Goal: Check status: Check status

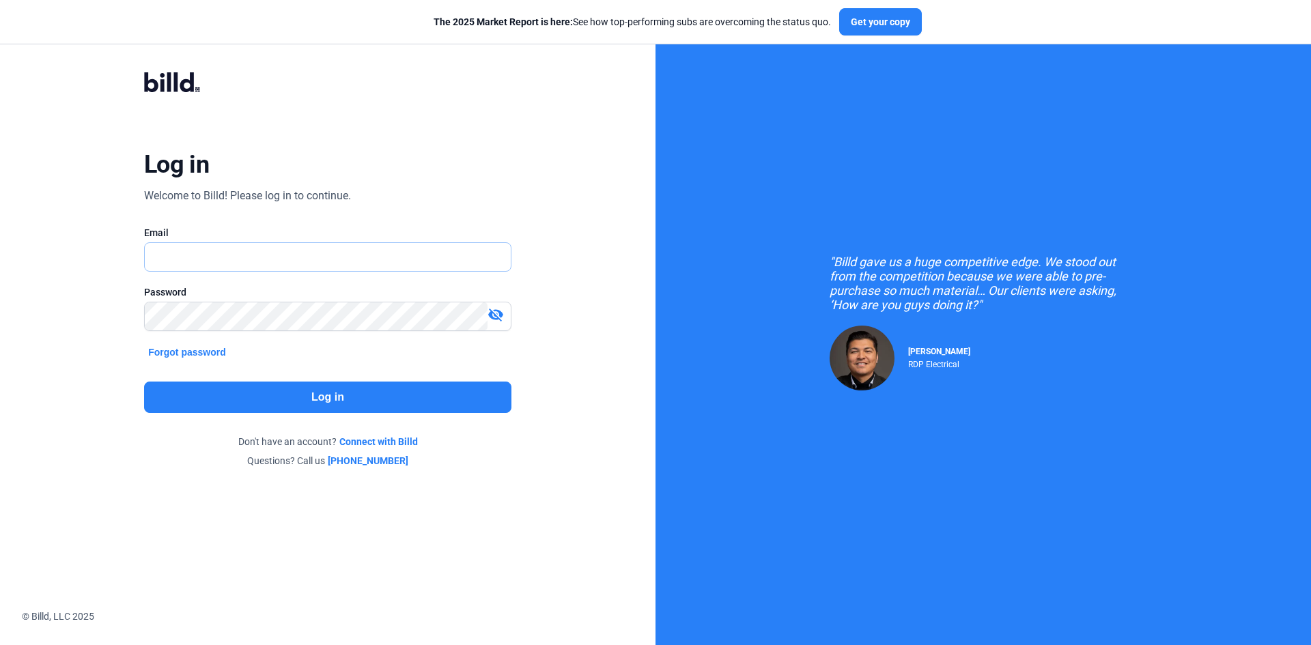
click at [256, 257] on input "text" at bounding box center [328, 257] width 366 height 28
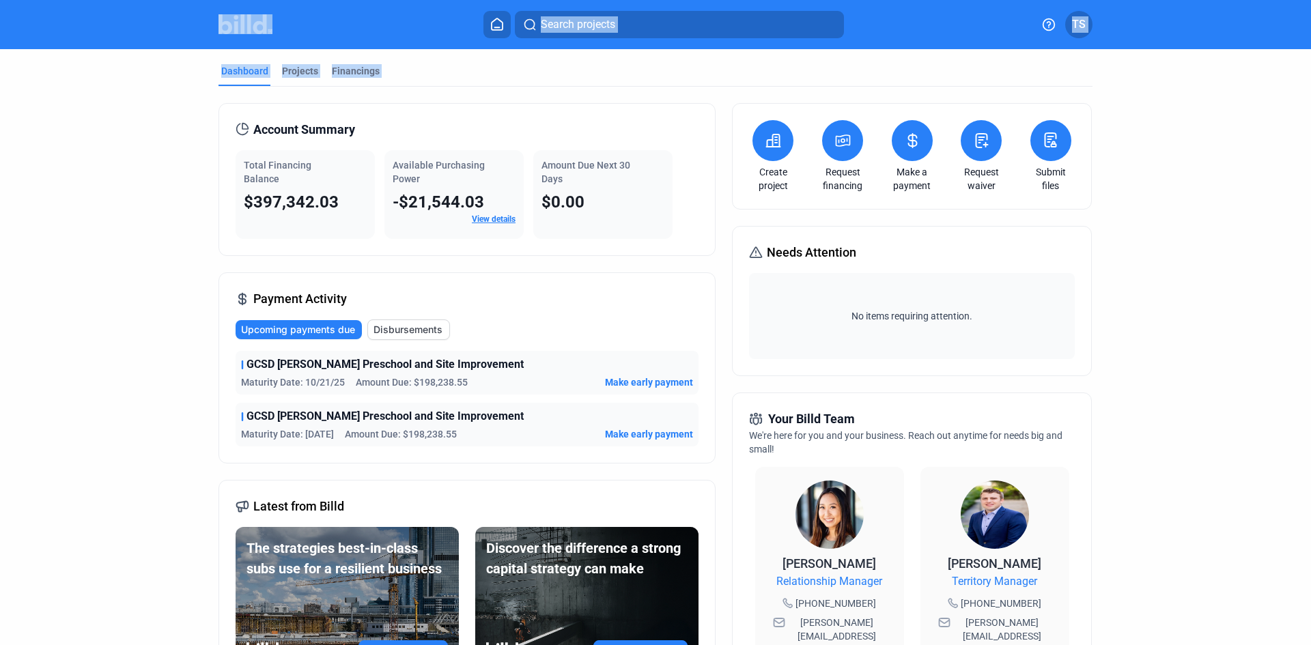
drag, startPoint x: 122, startPoint y: 7, endPoint x: 231, endPoint y: 100, distance: 143.3
click at [231, 100] on div "Search projects TS Dashboard Projects Financings Account Summary Total Financin…" at bounding box center [655, 322] width 1311 height 645
click at [1131, 274] on dashboard "Dashboard Projects Financings Account Summary Total Financing Balance $397,342.…" at bounding box center [656, 514] width 1180 height 930
click at [382, 326] on span "Disbursements" at bounding box center [407, 330] width 69 height 14
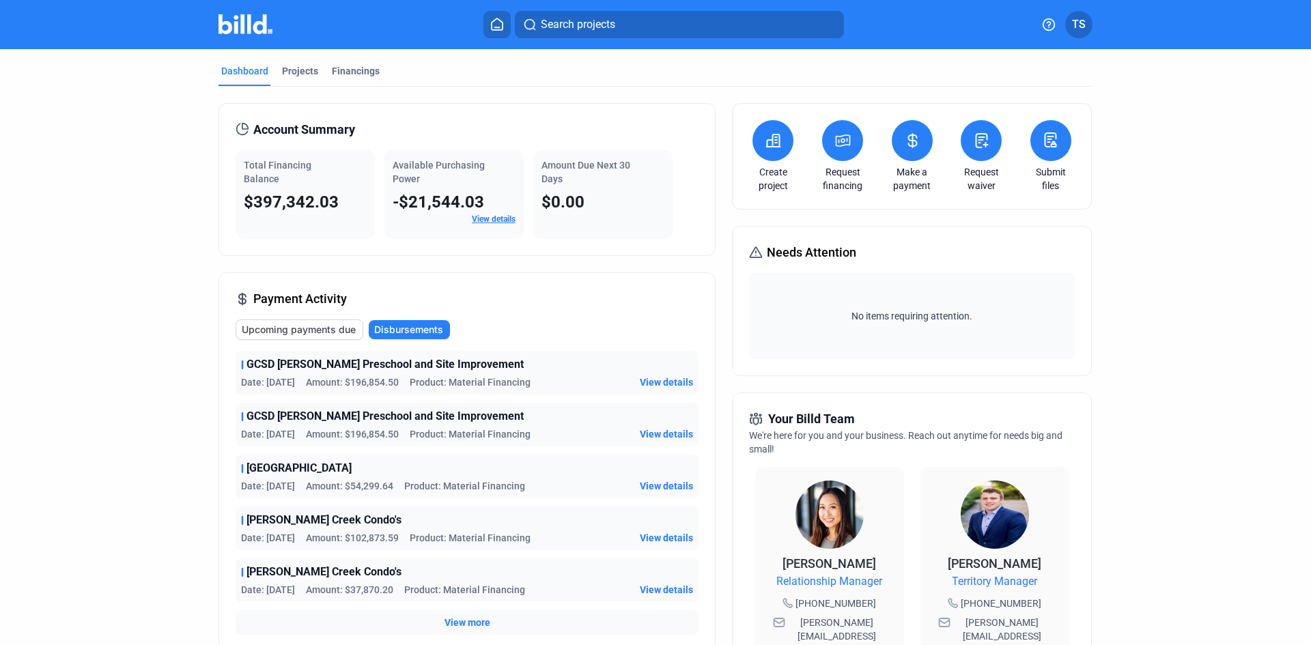
click at [292, 72] on div "Projects" at bounding box center [300, 71] width 36 height 14
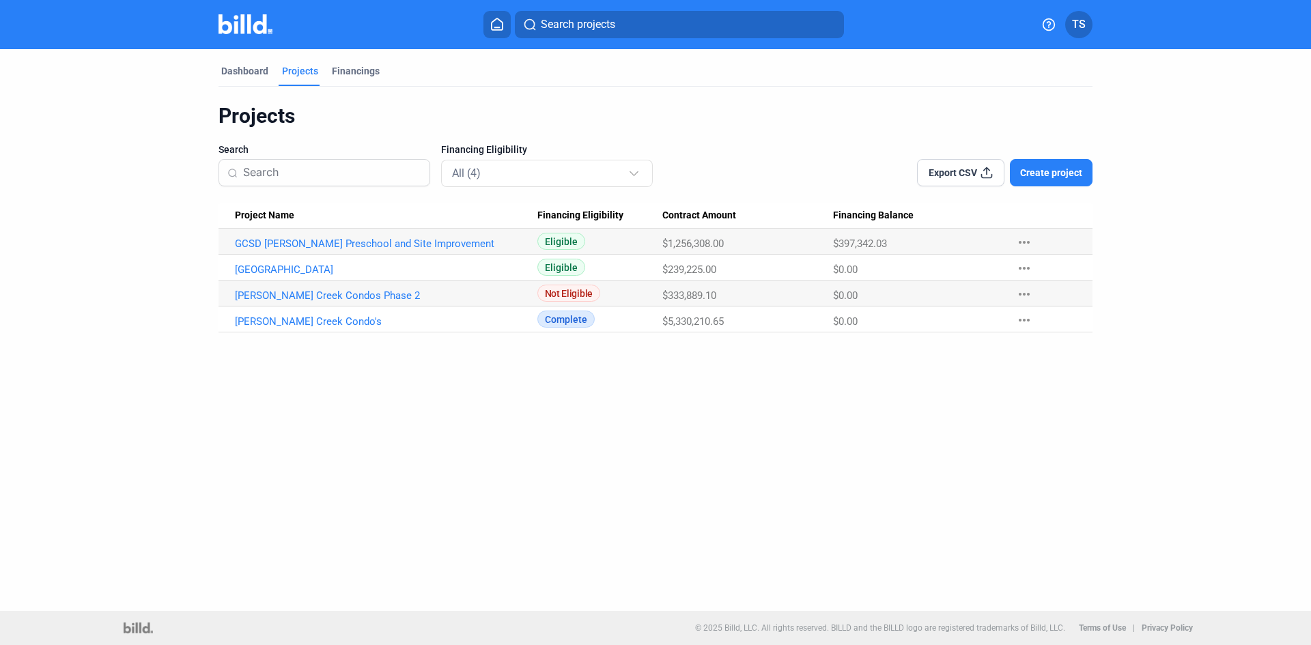
click at [375, 250] on Name "GCSD [PERSON_NAME] Preschool and Site Improvement" at bounding box center [377, 242] width 319 height 26
click at [378, 245] on link "GCSD [PERSON_NAME] Preschool and Site Improvement" at bounding box center [386, 244] width 302 height 12
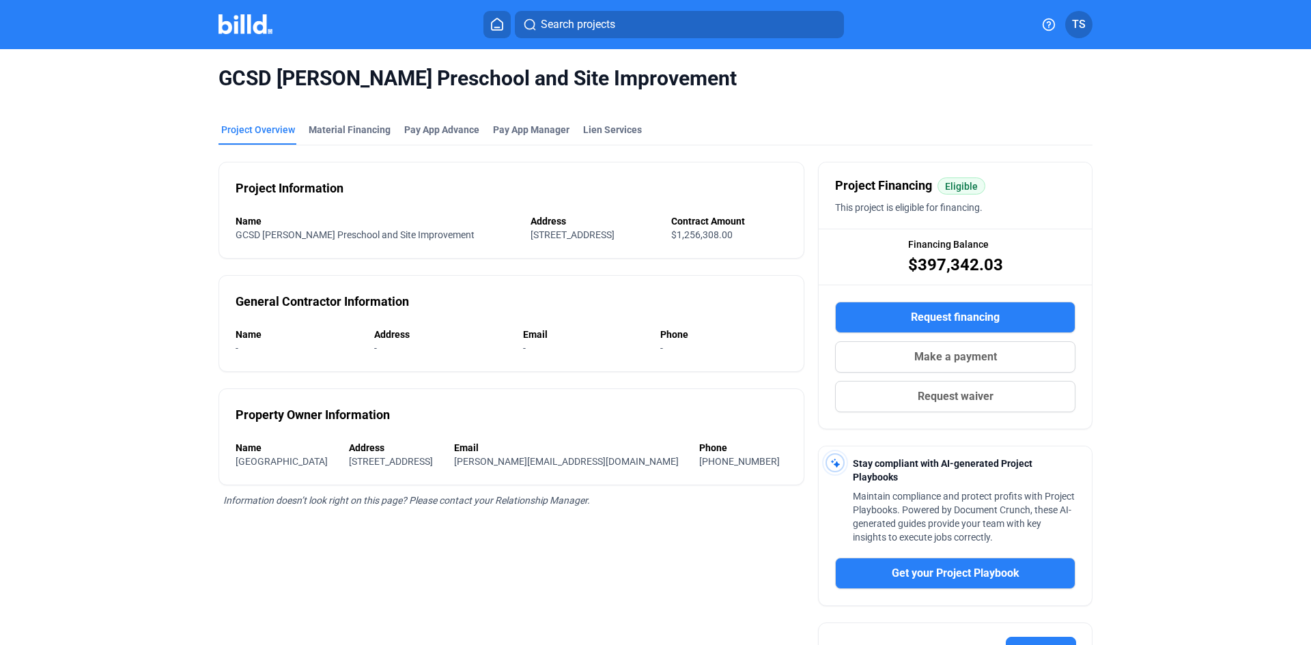
click at [352, 126] on div "Material Financing" at bounding box center [350, 130] width 82 height 14
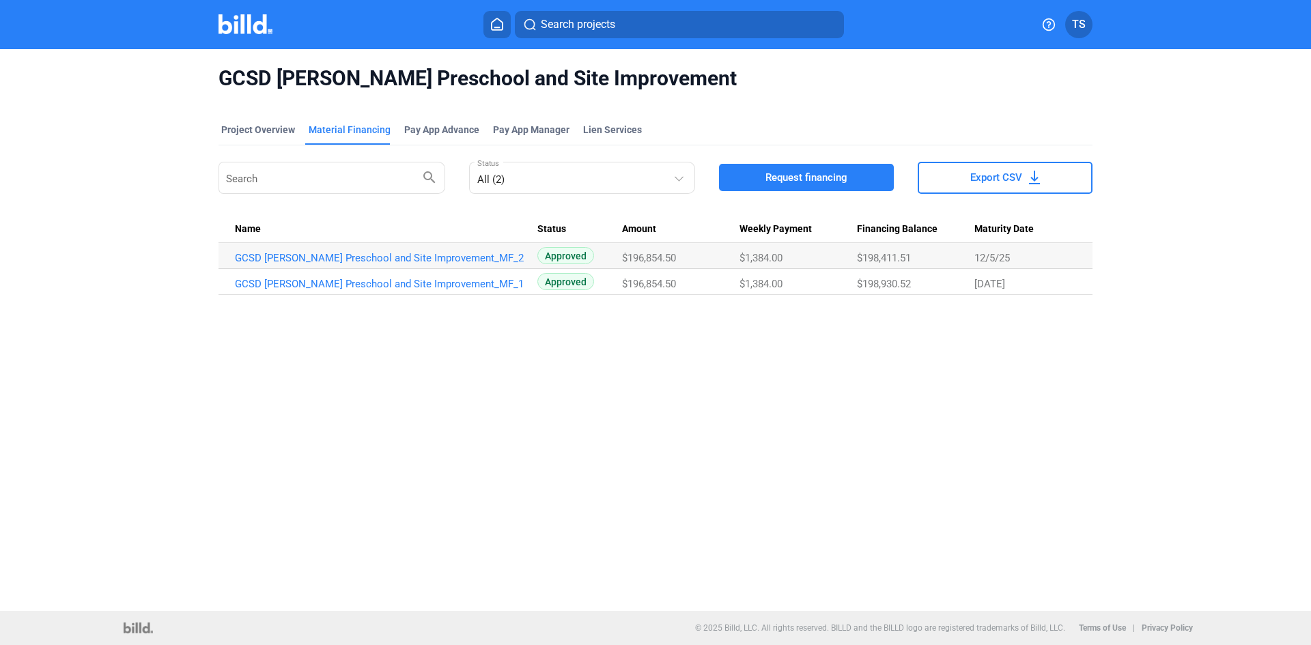
click at [397, 257] on link "GCSD [PERSON_NAME] Preschool and Site Improvement_MF_2" at bounding box center [386, 258] width 302 height 12
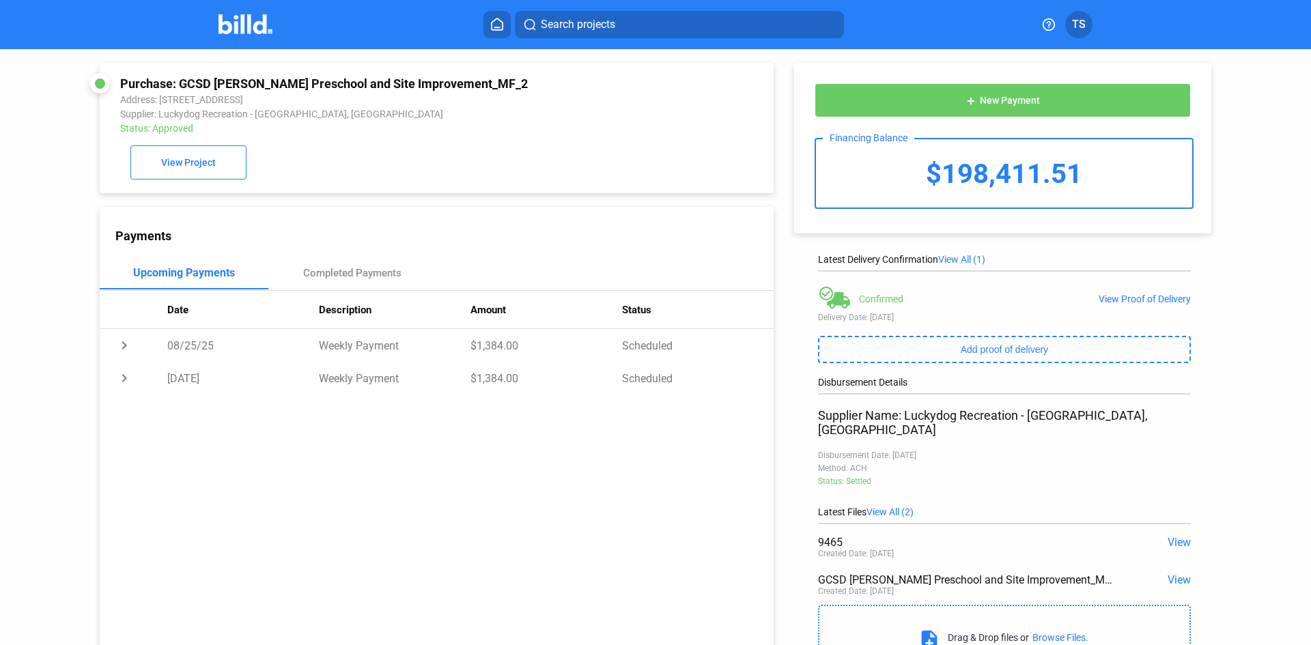
click at [1116, 298] on div "View Proof of Delivery" at bounding box center [1144, 299] width 92 height 11
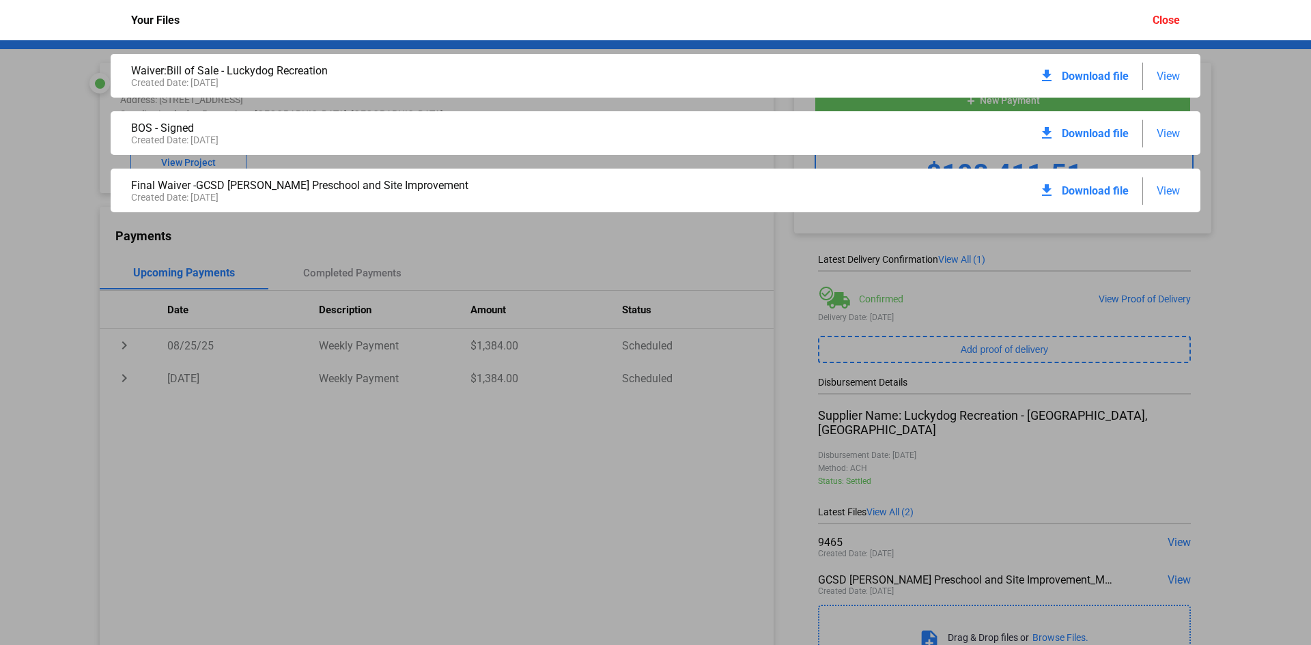
click at [1219, 455] on div "Waiver:Bill of Sale - Luckydog Recreation Created Date: [DATE] download Downloa…" at bounding box center [655, 342] width 1311 height 605
click at [1165, 24] on div "Close" at bounding box center [1165, 20] width 27 height 13
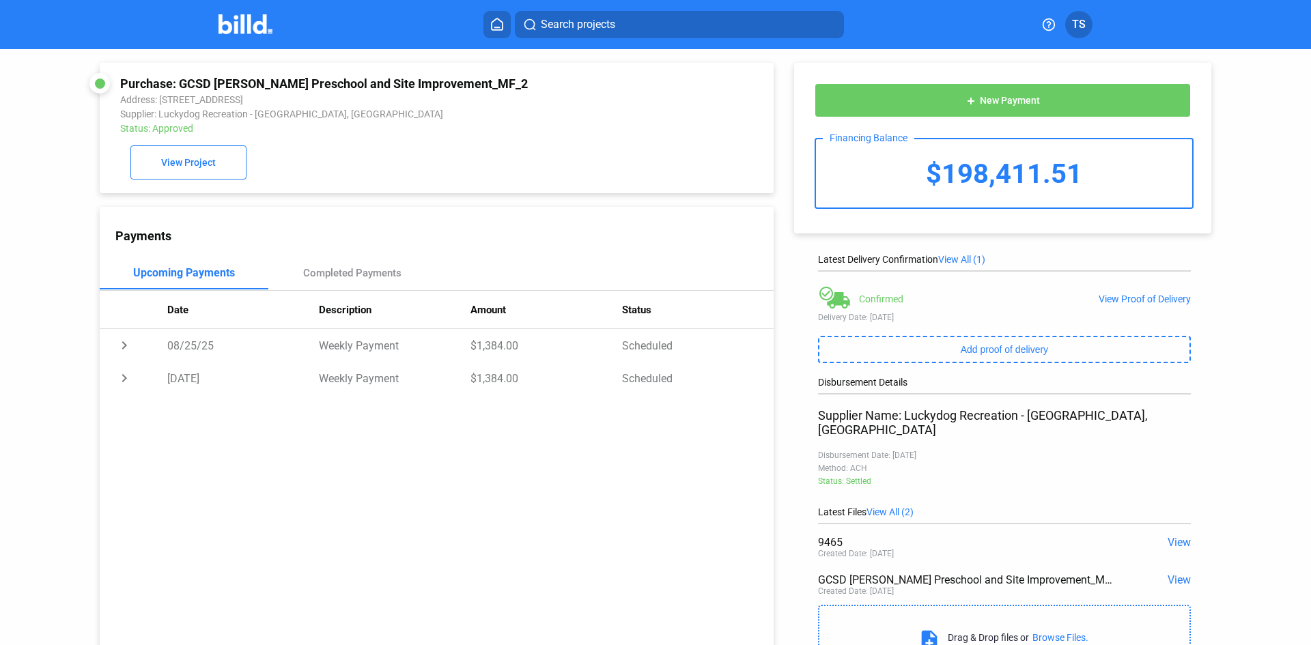
scroll to position [60, 0]
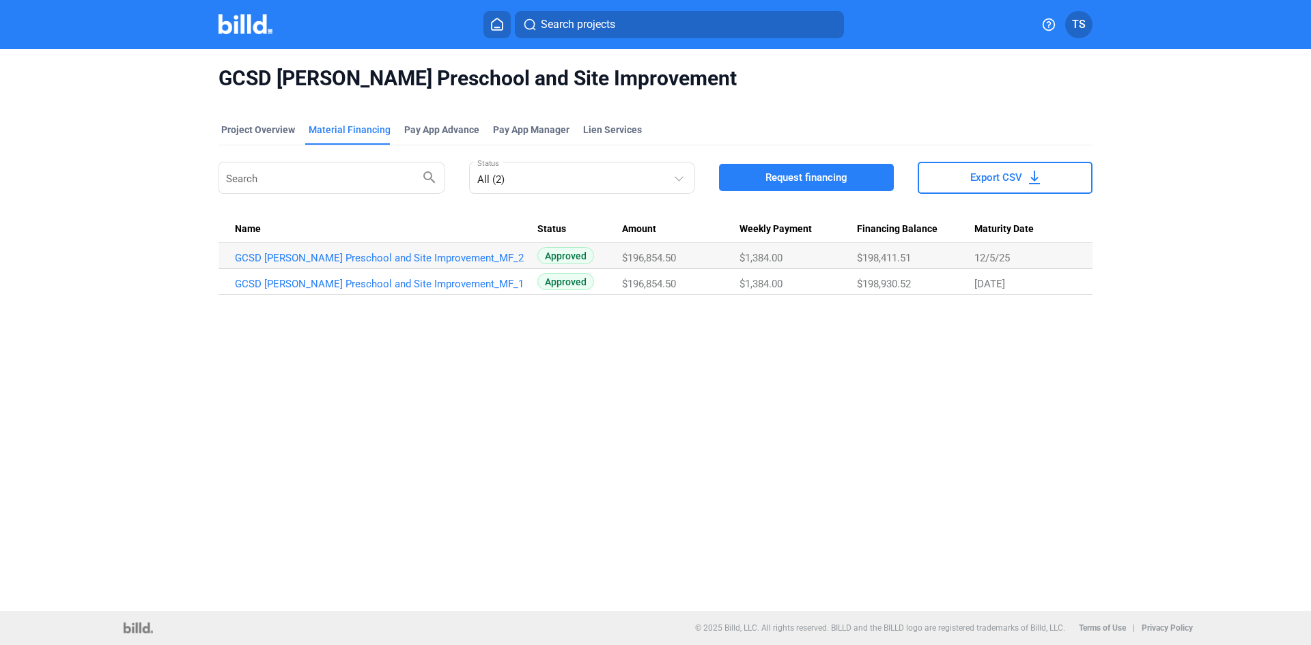
click at [375, 264] on link "GCSD [PERSON_NAME] Preschool and Site Improvement_MF_1" at bounding box center [386, 258] width 302 height 12
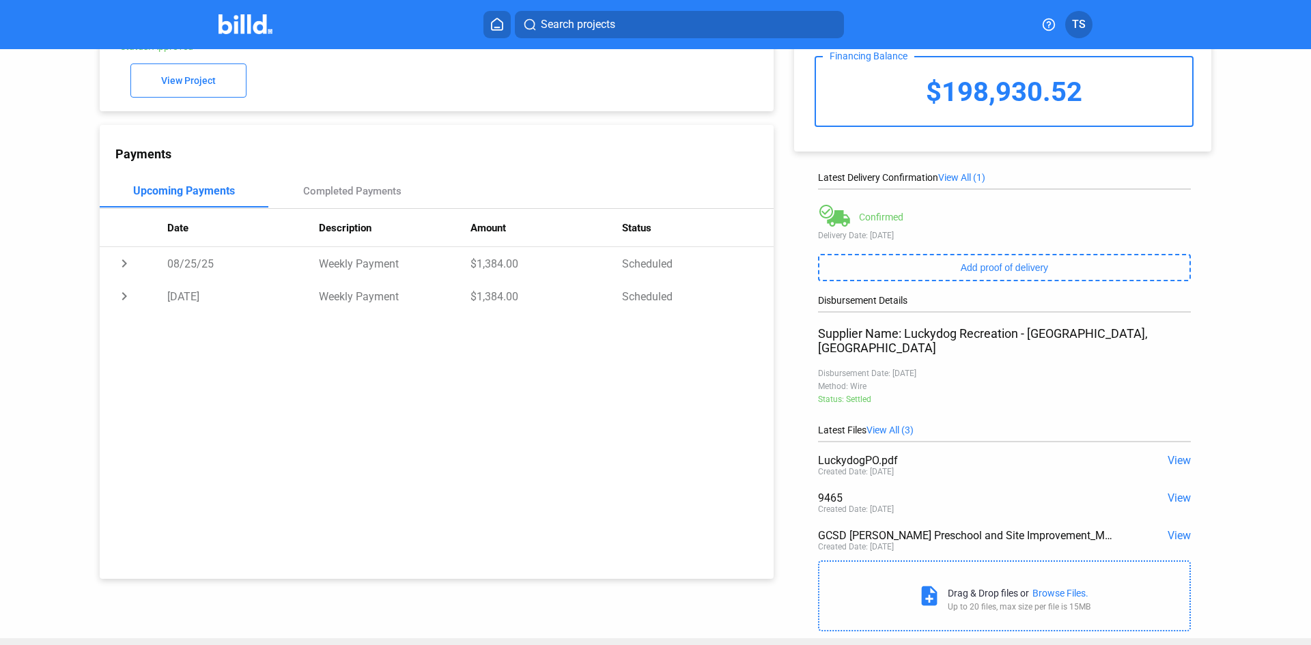
scroll to position [98, 0]
